Goal: Task Accomplishment & Management: Manage account settings

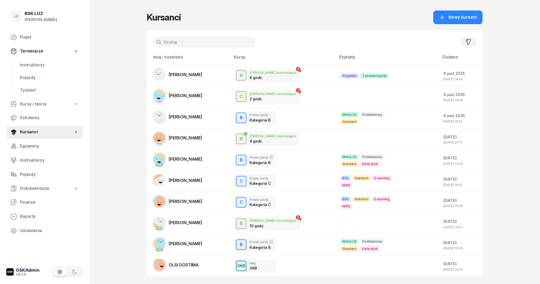
click at [52, 134] on span "Kursanci" at bounding box center [47, 132] width 54 height 7
click at [45, 63] on span "Instruktorzy" at bounding box center [49, 65] width 59 height 7
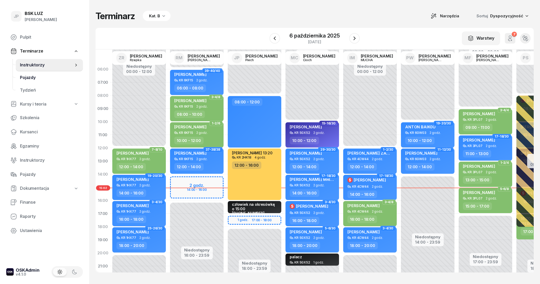
click at [38, 81] on span "Pojazdy" at bounding box center [49, 77] width 59 height 7
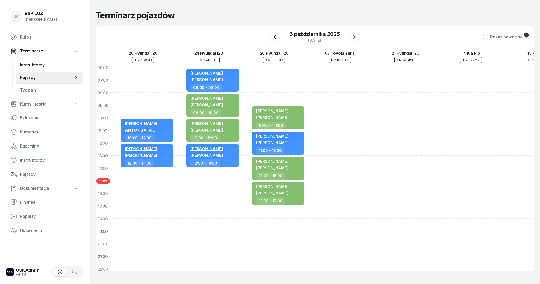
click at [34, 67] on span "Instruktorzy" at bounding box center [49, 65] width 59 height 7
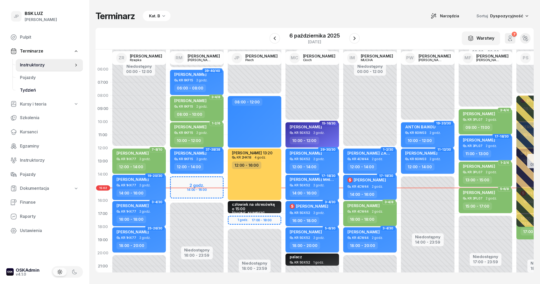
click at [30, 90] on span "Tydzień" at bounding box center [49, 90] width 59 height 7
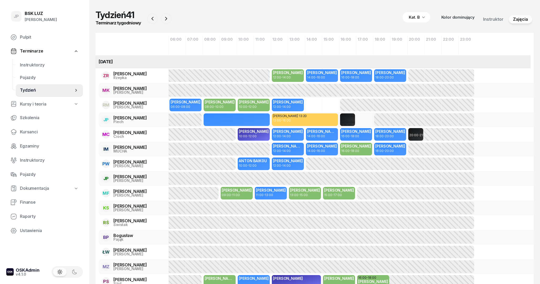
click at [29, 51] on span "Terminarze" at bounding box center [31, 51] width 23 height 7
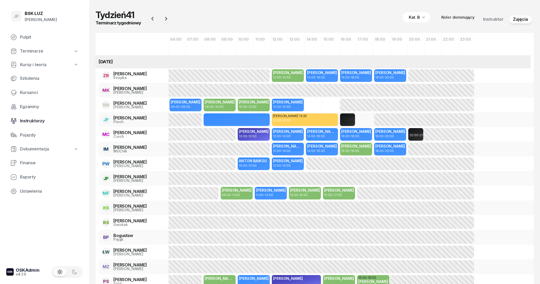
click at [43, 123] on span "Instruktorzy" at bounding box center [49, 121] width 59 height 7
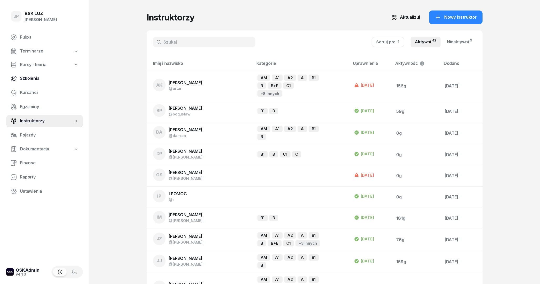
click at [41, 76] on span "Szkolenia" at bounding box center [49, 78] width 59 height 7
select select "createdAt-desc"
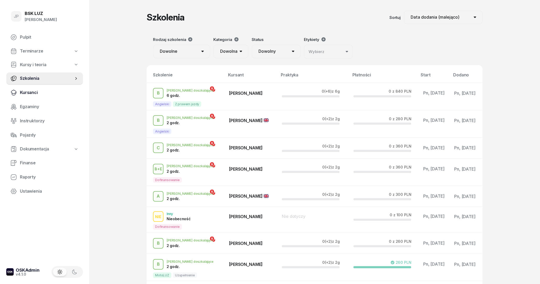
click at [40, 92] on span "Kursanci" at bounding box center [49, 92] width 59 height 7
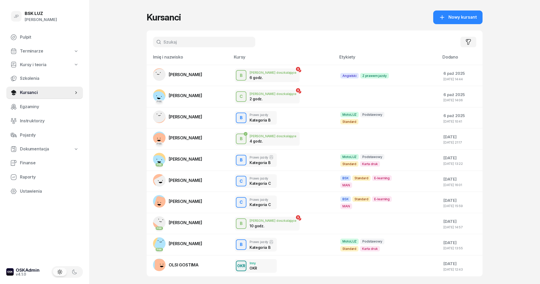
click at [217, 42] on input "text" at bounding box center [204, 42] width 102 height 10
type input "t"
click at [40, 54] on span "Terminarze" at bounding box center [31, 51] width 23 height 7
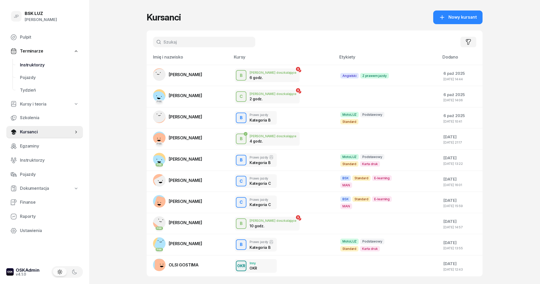
click at [40, 62] on span "Instruktorzy" at bounding box center [49, 65] width 59 height 7
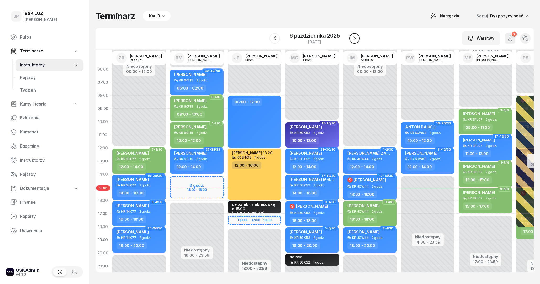
click at [356, 41] on icon "button" at bounding box center [354, 38] width 6 height 6
click at [353, 41] on icon "button" at bounding box center [350, 38] width 6 height 6
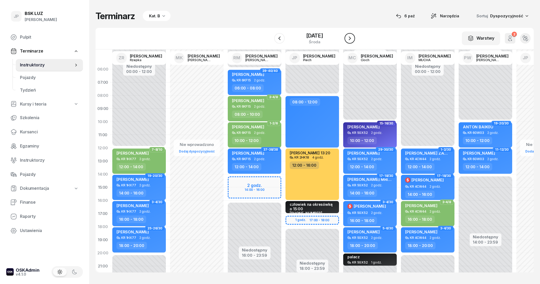
click at [353, 41] on icon "button" at bounding box center [350, 38] width 6 height 6
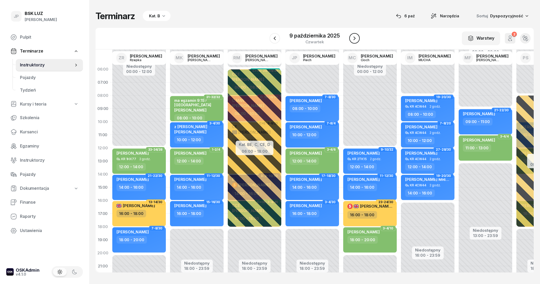
click at [356, 41] on icon "button" at bounding box center [354, 38] width 6 height 6
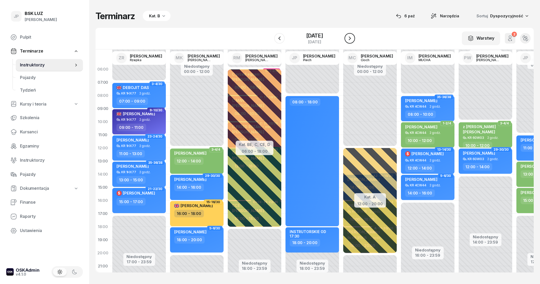
click at [353, 41] on icon "button" at bounding box center [350, 38] width 6 height 6
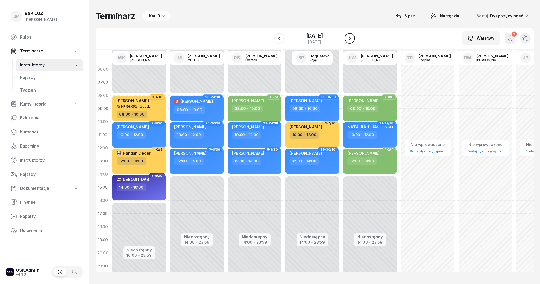
click at [353, 41] on icon "button" at bounding box center [350, 38] width 6 height 6
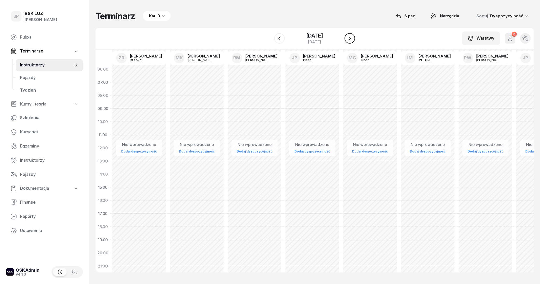
click at [353, 41] on icon "button" at bounding box center [350, 38] width 6 height 6
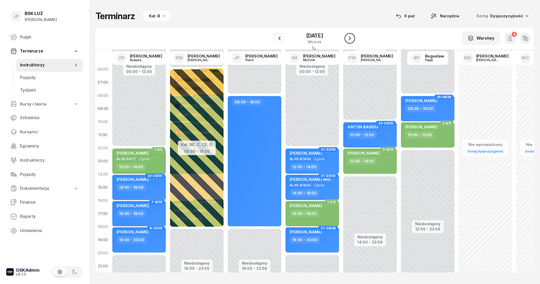
click at [353, 41] on icon "button" at bounding box center [350, 38] width 6 height 6
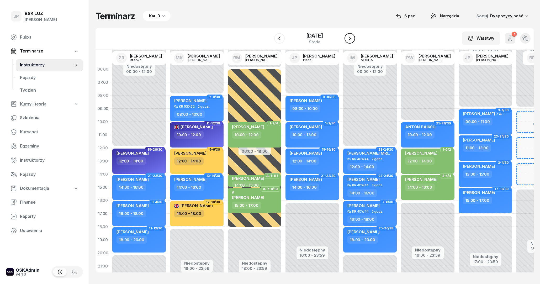
click at [353, 41] on icon "button" at bounding box center [350, 38] width 6 height 6
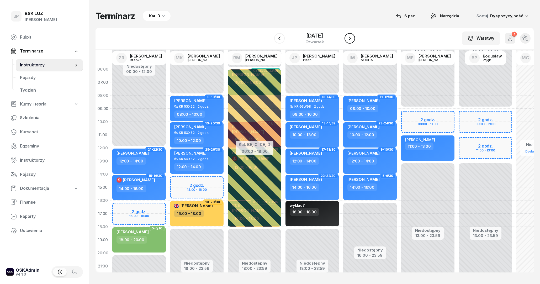
click at [353, 39] on icon "button" at bounding box center [350, 38] width 6 height 6
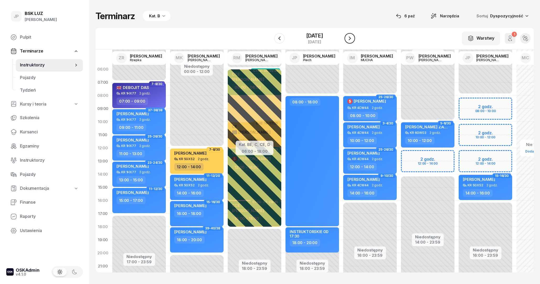
click at [353, 41] on icon "button" at bounding box center [350, 38] width 6 height 6
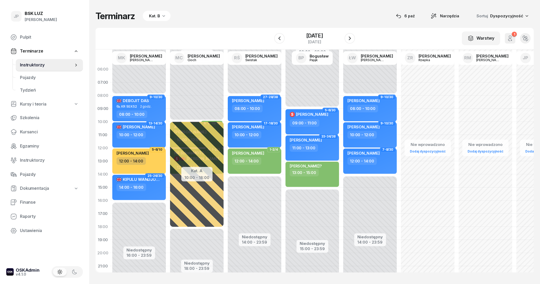
click at [279, 42] on div at bounding box center [279, 38] width 10 height 10
click at [276, 41] on icon "button" at bounding box center [279, 38] width 6 height 6
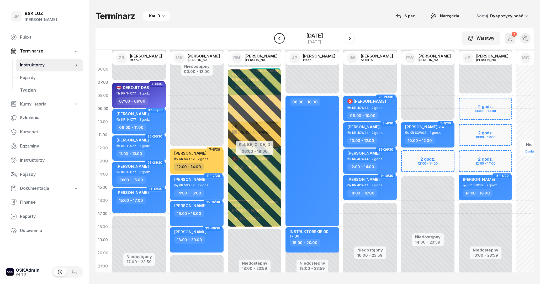
click at [276, 41] on icon "button" at bounding box center [279, 38] width 6 height 6
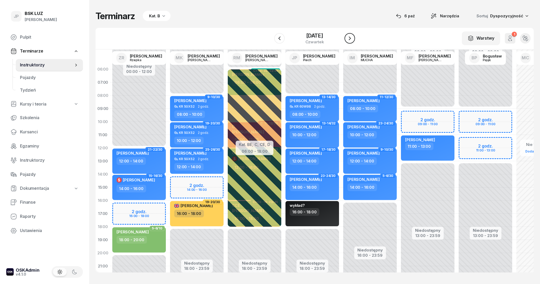
click at [351, 38] on button "button" at bounding box center [350, 38] width 10 height 10
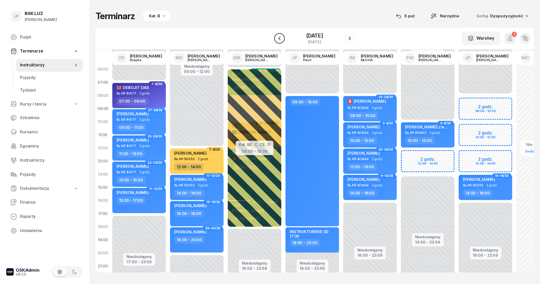
click at [279, 40] on button "button" at bounding box center [279, 38] width 10 height 10
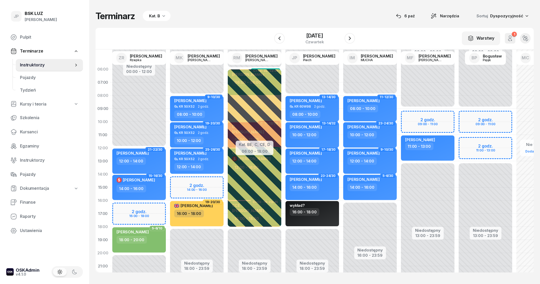
click at [350, 39] on div "[DATE]" at bounding box center [314, 38] width 81 height 15
click at [353, 38] on icon "button" at bounding box center [350, 38] width 6 height 6
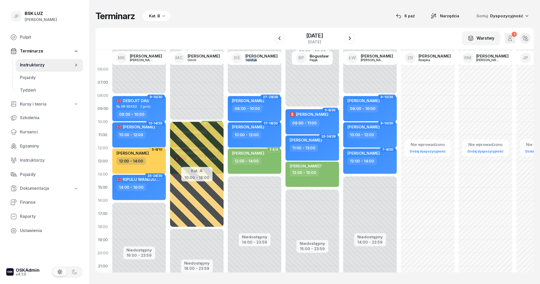
drag, startPoint x: 276, startPoint y: 273, endPoint x: 256, endPoint y: 273, distance: 19.7
click at [256, 273] on div "Terminarz Kat. B [DATE] Narzędzia Sortuj Dyspozycyjność W Wybierz AK [PERSON_NA…" at bounding box center [315, 141] width 438 height 283
click at [36, 50] on span "Terminarze" at bounding box center [31, 51] width 23 height 7
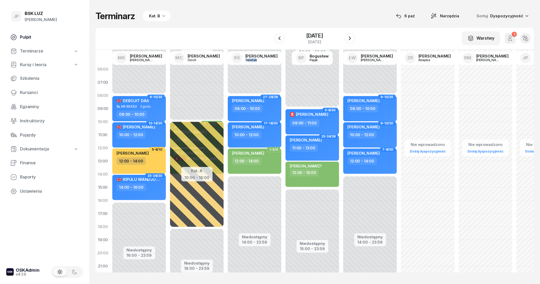
click at [36, 39] on span "Pulpit" at bounding box center [49, 37] width 59 height 7
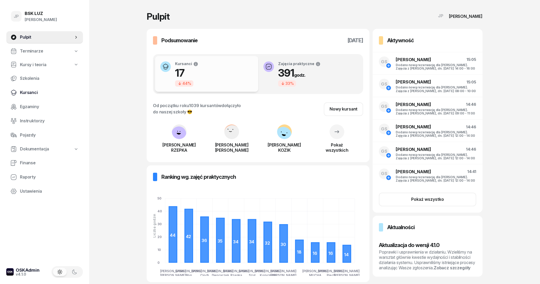
click at [41, 91] on span "Kursanci" at bounding box center [49, 92] width 59 height 7
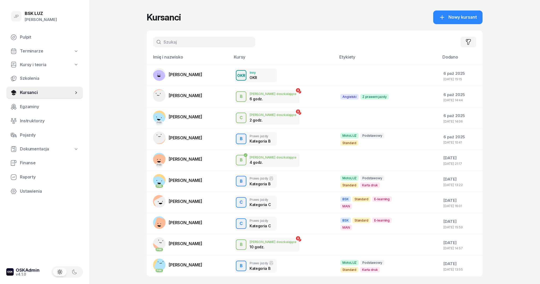
click at [214, 42] on input "text" at bounding box center [204, 42] width 102 height 10
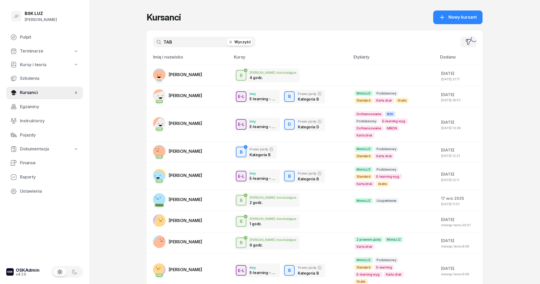
type input "TAB"
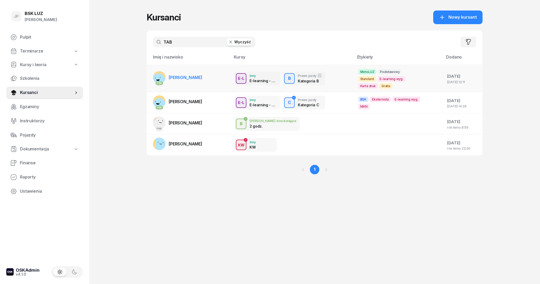
click at [202, 77] on link "PKK [PERSON_NAME]" at bounding box center [177, 77] width 49 height 13
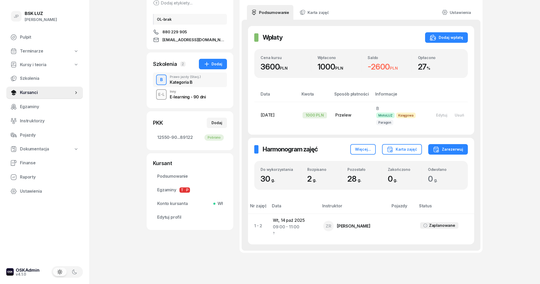
scroll to position [85, 0]
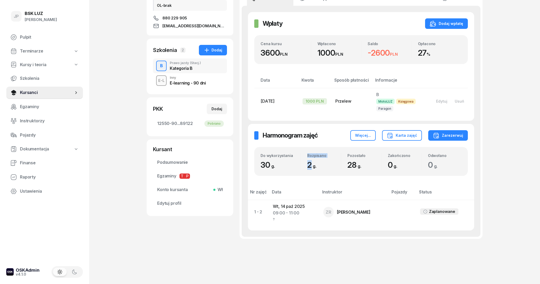
drag, startPoint x: 311, startPoint y: 166, endPoint x: 300, endPoint y: 165, distance: 11.3
click at [300, 165] on div "Do wykorzystania 30 g. Rozpisano 2 g. Pozostało 28 g. Zakończono 0 g. Odwołano …" at bounding box center [361, 161] width 201 height 16
click at [326, 169] on div "2 g." at bounding box center [324, 165] width 34 height 10
click at [54, 51] on link "Terminarze" at bounding box center [44, 51] width 77 height 12
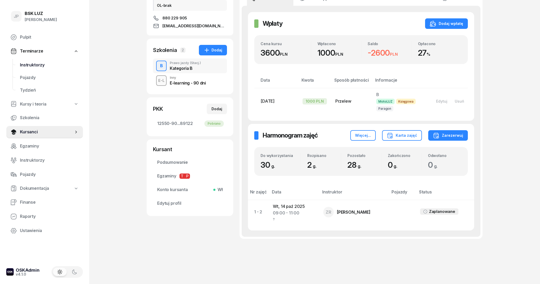
click at [37, 65] on span "Instruktorzy" at bounding box center [49, 65] width 59 height 7
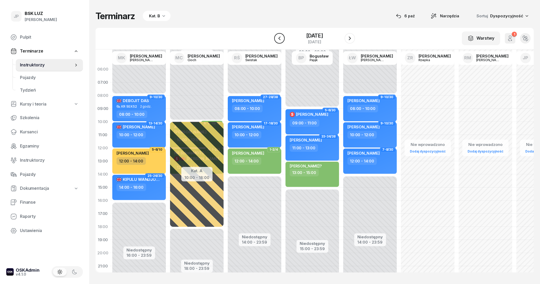
click at [276, 39] on icon "button" at bounding box center [279, 38] width 6 height 6
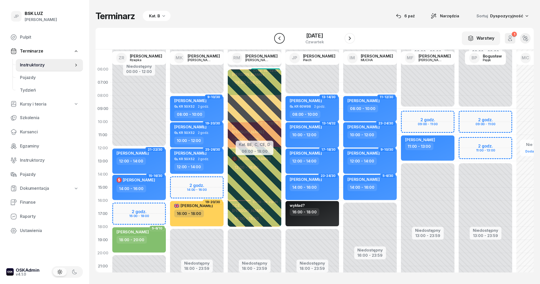
click at [276, 39] on icon "button" at bounding box center [279, 38] width 6 height 6
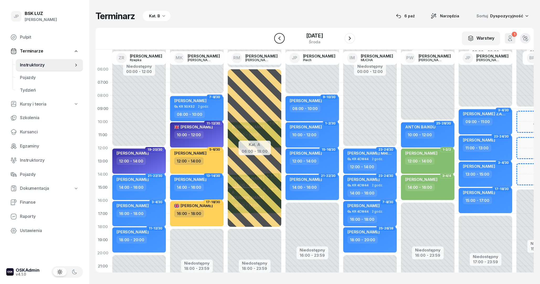
click at [276, 39] on icon "button" at bounding box center [279, 38] width 6 height 6
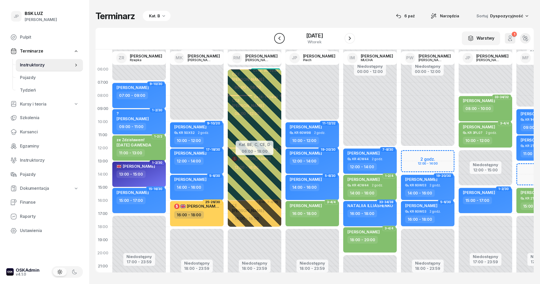
click at [276, 41] on icon "button" at bounding box center [279, 38] width 6 height 6
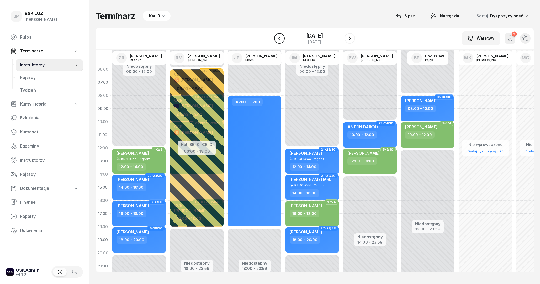
click at [276, 41] on icon "button" at bounding box center [279, 38] width 6 height 6
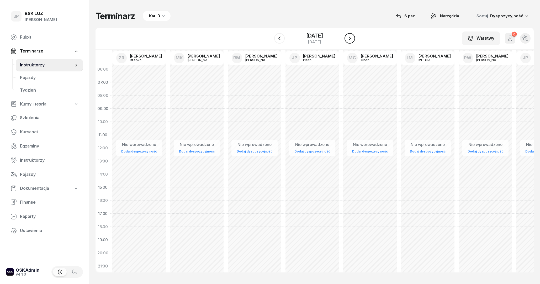
click at [353, 37] on icon "button" at bounding box center [350, 38] width 6 height 6
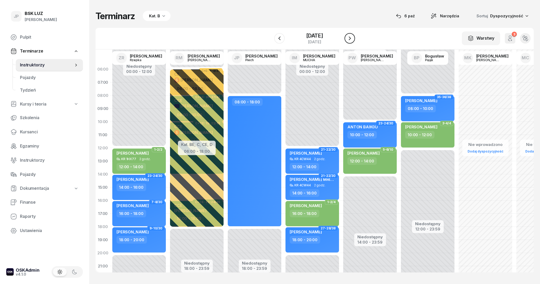
click at [353, 37] on icon "button" at bounding box center [350, 38] width 6 height 6
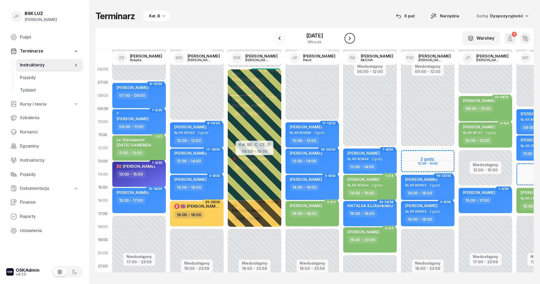
click at [353, 37] on icon "button" at bounding box center [350, 38] width 6 height 6
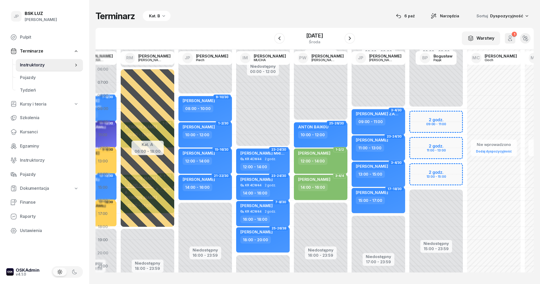
scroll to position [0, 108]
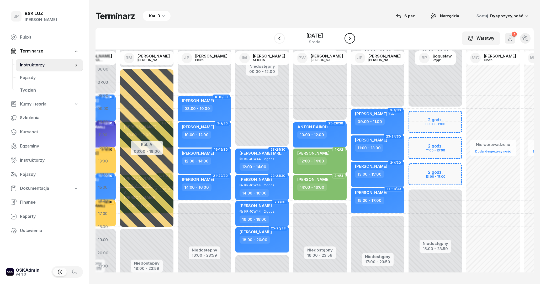
click at [353, 34] on button "button" at bounding box center [350, 38] width 10 height 10
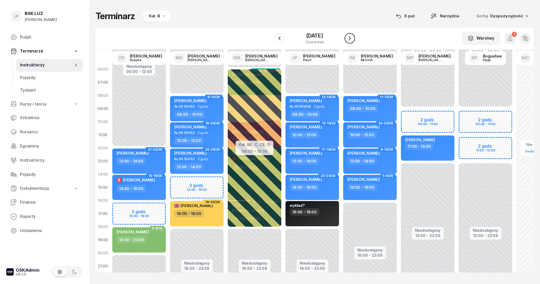
click at [352, 38] on button "button" at bounding box center [350, 38] width 10 height 10
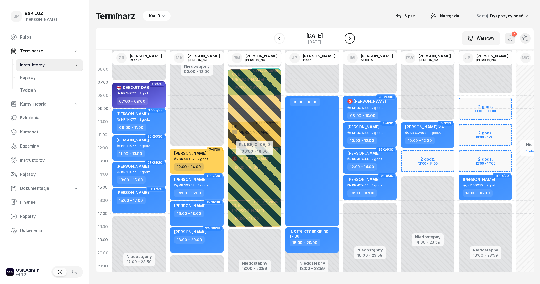
click at [352, 38] on button "button" at bounding box center [350, 38] width 10 height 10
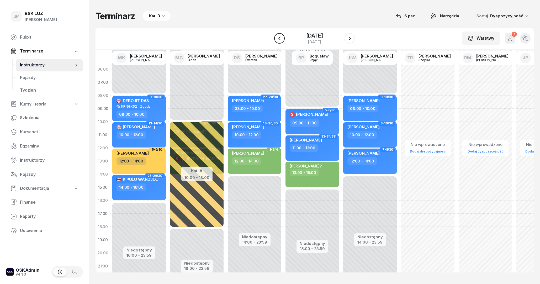
click at [276, 43] on button "button" at bounding box center [279, 38] width 10 height 10
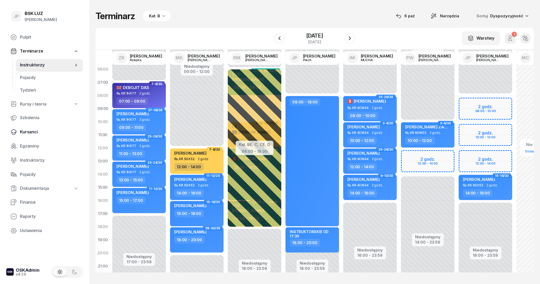
click at [37, 135] on span "Kursanci" at bounding box center [49, 132] width 59 height 7
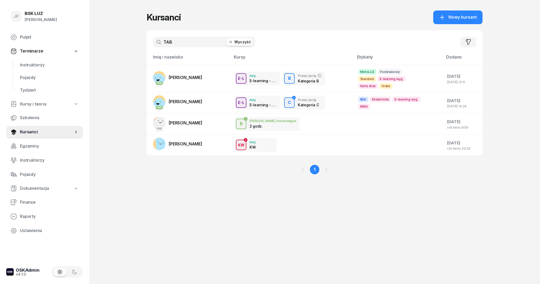
drag, startPoint x: 184, startPoint y: 46, endPoint x: 164, endPoint y: 46, distance: 19.7
click at [164, 46] on input "TAB" at bounding box center [204, 42] width 102 height 10
click at [199, 77] on span "[PERSON_NAME]" at bounding box center [186, 77] width 34 height 5
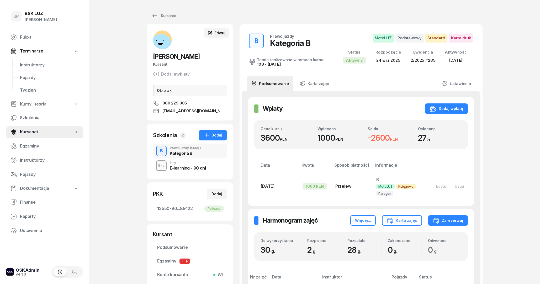
click at [217, 32] on span "Edytuj" at bounding box center [219, 33] width 11 height 4
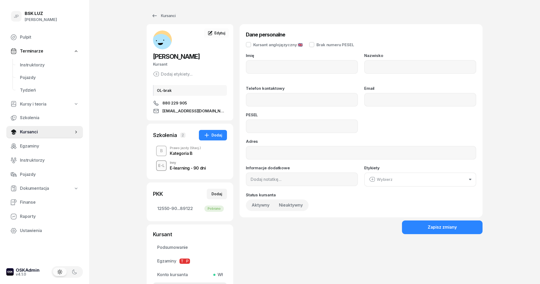
type input "[PERSON_NAME]"
type input "880229905"
type input "[EMAIL_ADDRESS][DOMAIN_NAME]"
type input "07320202532"
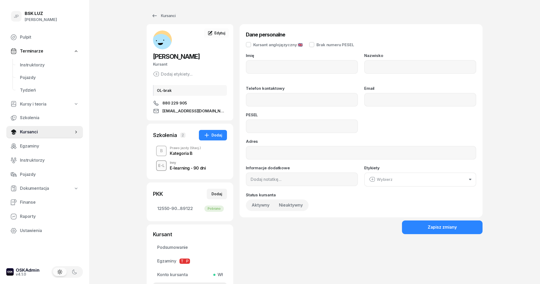
type input "OL-brak"
type input "880 229 905"
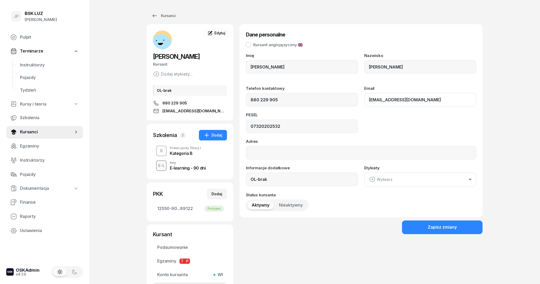
drag, startPoint x: 441, startPoint y: 99, endPoint x: 357, endPoint y: 102, distance: 83.5
click at [357, 102] on div "Telefon kontaktowy [PHONE_NUMBER] Email [EMAIL_ADDRESS][DOMAIN_NAME]" at bounding box center [361, 96] width 230 height 20
drag, startPoint x: 440, startPoint y: 98, endPoint x: 365, endPoint y: 100, distance: 74.8
click at [365, 100] on input "[EMAIL_ADDRESS][DOMAIN_NAME]" at bounding box center [420, 100] width 112 height 14
